Goal: Contribute content: Add original content to the website for others to see

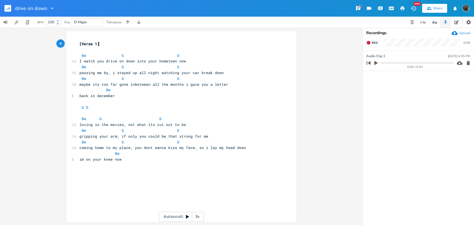
click at [10, 5] on rect "button" at bounding box center [7, 8] width 7 height 7
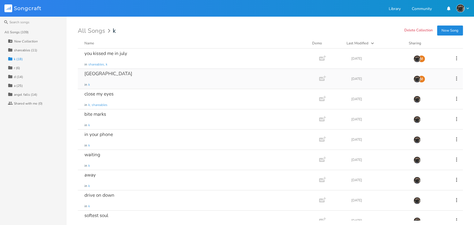
click at [108, 85] on div "montreal in k" at bounding box center [197, 79] width 226 height 20
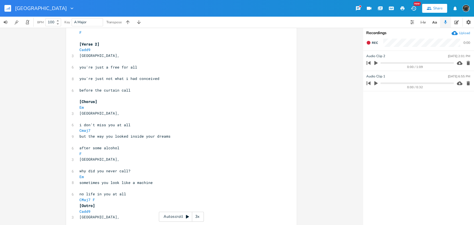
scroll to position [186, 0]
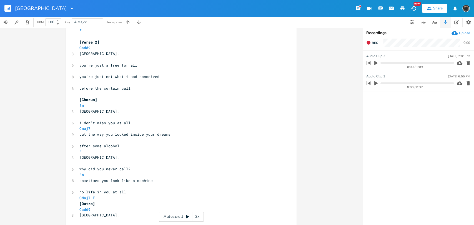
click at [11, 5] on button "button" at bounding box center [9, 8] width 11 height 13
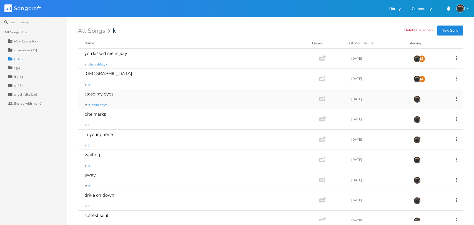
click at [123, 103] on div "close my eyes in k, shareables" at bounding box center [197, 99] width 226 height 20
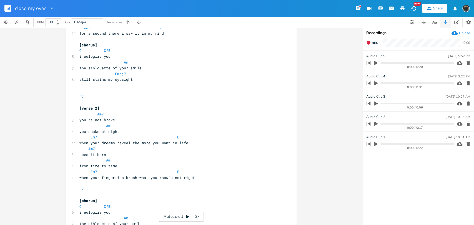
scroll to position [154, 0]
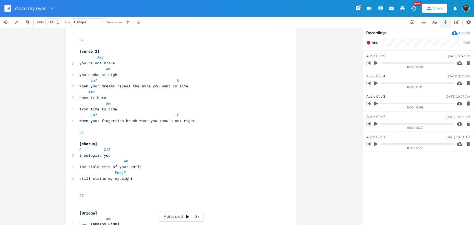
click at [7, 10] on rect "button" at bounding box center [7, 8] width 7 height 7
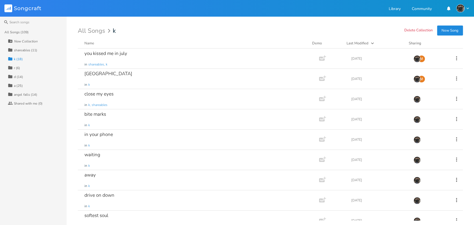
click at [26, 52] on div "shareables (11)" at bounding box center [26, 50] width 24 height 3
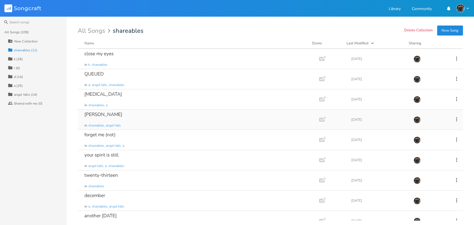
scroll to position [20, 0]
click at [133, 113] on div "[PERSON_NAME] in shareables, angel falls" at bounding box center [197, 120] width 226 height 20
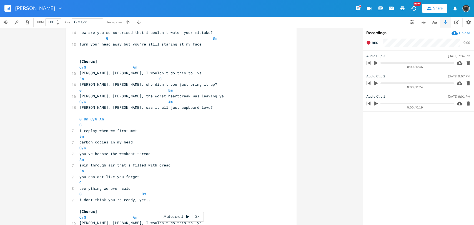
scroll to position [183, 0]
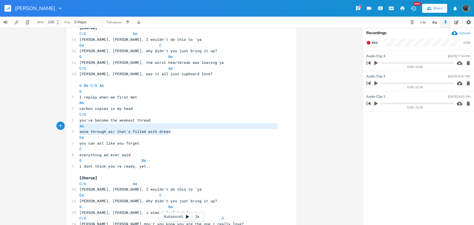
type textarea "wim through air that's filled with dread"
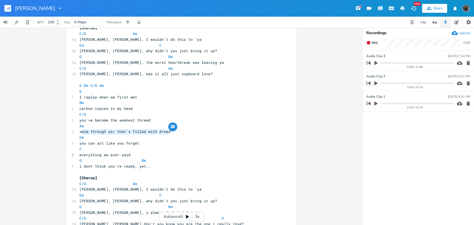
drag, startPoint x: 176, startPoint y: 134, endPoint x: 79, endPoint y: 130, distance: 96.9
click at [79, 130] on pre "swim through air that's filled with dread" at bounding box center [178, 132] width 200 height 6
type textarea "you've become the weakest thread"
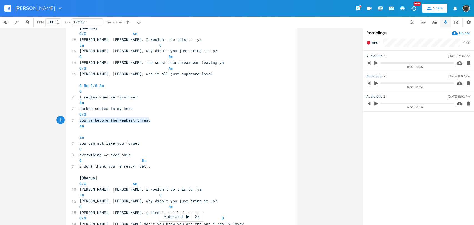
drag, startPoint x: 128, startPoint y: 121, endPoint x: 71, endPoint y: 120, distance: 57.2
click at [78, 120] on div "7 you've become the weakest thread" at bounding box center [178, 120] width 200 height 6
type textarea "carbon copies in my head"
drag, startPoint x: 135, startPoint y: 109, endPoint x: 70, endPoint y: 109, distance: 64.7
click at [78, 109] on div "7 carbon copies in my head" at bounding box center [178, 109] width 200 height 6
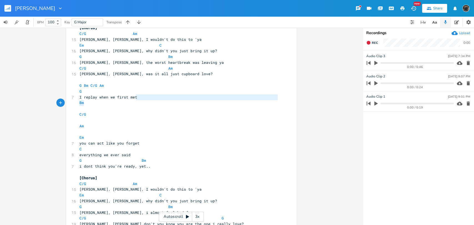
type textarea "B"
type textarea "I replay when we first met"
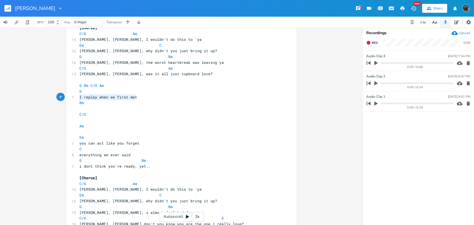
drag, startPoint x: 105, startPoint y: 103, endPoint x: 75, endPoint y: 98, distance: 29.5
click at [75, 98] on div "I replay when we first met x G Bm 16 I didn't think that I should have to keep …" at bounding box center [181, 41] width 230 height 387
type textarea "i don't know what happened yet"
click at [187, 109] on pre "​" at bounding box center [178, 109] width 200 height 6
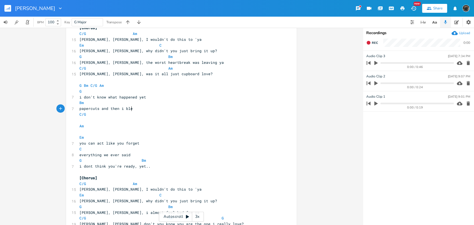
scroll to position [0, 42]
type textarea "papercuts and then i bled"
click at [124, 122] on pre "​" at bounding box center [178, 120] width 200 height 6
type textarea "maybe i had just misread"
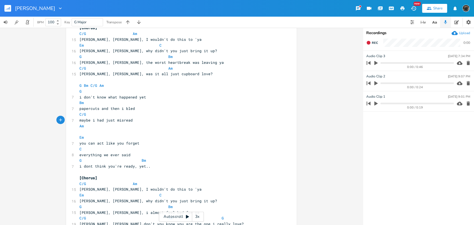
click at [130, 135] on pre "Em" at bounding box center [178, 138] width 200 height 6
click at [130, 133] on pre "​" at bounding box center [178, 132] width 200 height 6
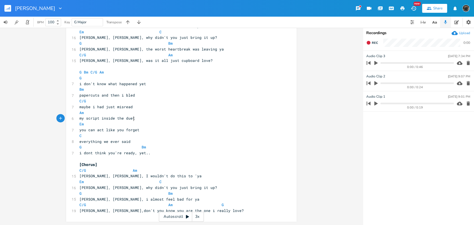
type textarea "my script inside the duet"
click at [7, 8] on rect "button" at bounding box center [7, 8] width 7 height 7
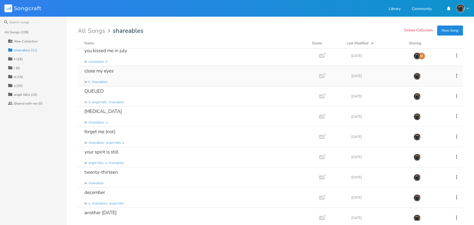
scroll to position [51, 0]
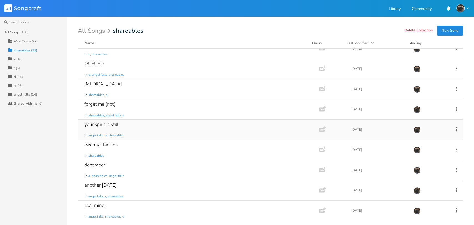
click at [141, 128] on div "your spirit is still in angel falls, a, shareables" at bounding box center [197, 130] width 226 height 20
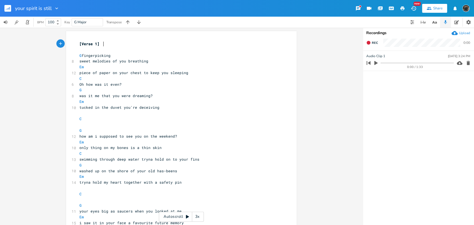
click at [184, 216] on div "Autoscroll 3x" at bounding box center [181, 217] width 45 height 10
click at [198, 217] on div "3x" at bounding box center [197, 217] width 10 height 10
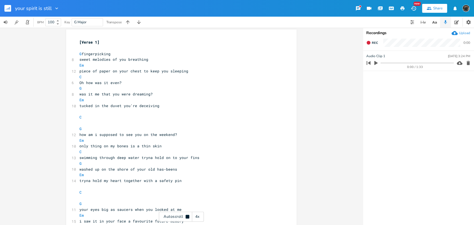
click at [198, 217] on div "4x" at bounding box center [197, 217] width 10 height 10
click at [198, 217] on div "5x" at bounding box center [197, 217] width 10 height 10
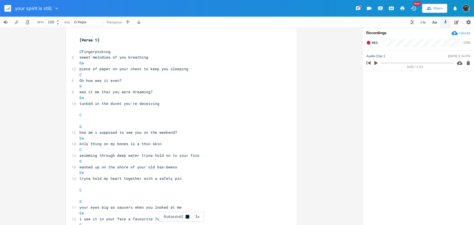
click at [200, 218] on div "1x" at bounding box center [197, 217] width 10 height 10
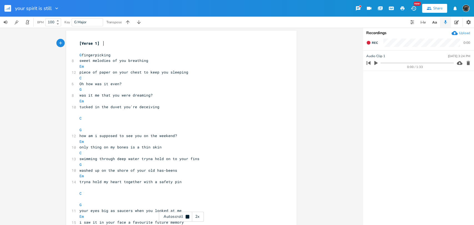
click at [145, 42] on pre "[Verse 1]" at bounding box center [178, 44] width 200 height 6
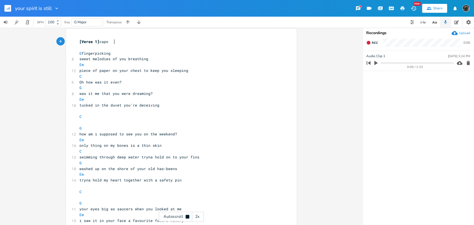
scroll to position [2, 0]
type textarea "capo 2"
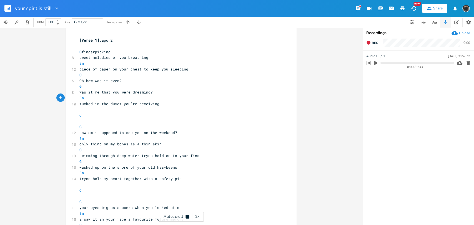
click at [184, 98] on pre "Em" at bounding box center [178, 98] width 200 height 6
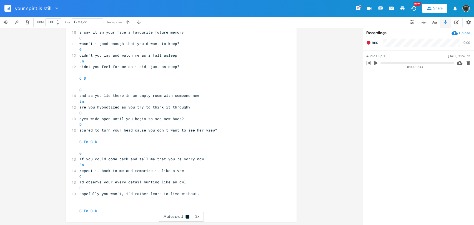
scroll to position [191, 0]
click at [11, 8] on button "button" at bounding box center [9, 8] width 11 height 13
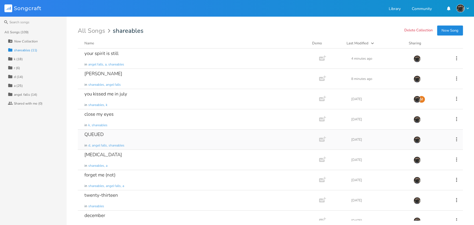
click at [176, 140] on div "QUEUED in d, angel falls, shareables" at bounding box center [197, 140] width 226 height 20
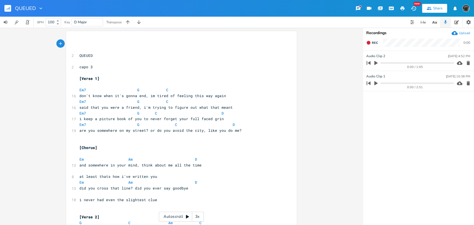
click at [201, 216] on div "3x" at bounding box center [197, 217] width 10 height 10
click at [201, 216] on div "4x" at bounding box center [197, 217] width 10 height 10
click at [201, 216] on div "5x" at bounding box center [197, 217] width 10 height 10
click at [201, 216] on div "1x" at bounding box center [197, 217] width 10 height 10
click at [175, 216] on div "Autoscroll 2x" at bounding box center [181, 217] width 45 height 10
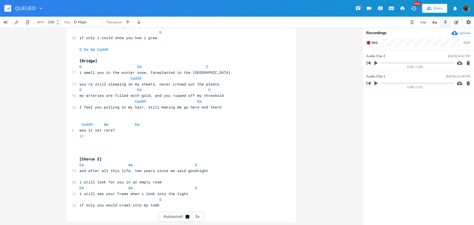
scroll to position [283, 0]
